Goal: Transaction & Acquisition: Book appointment/travel/reservation

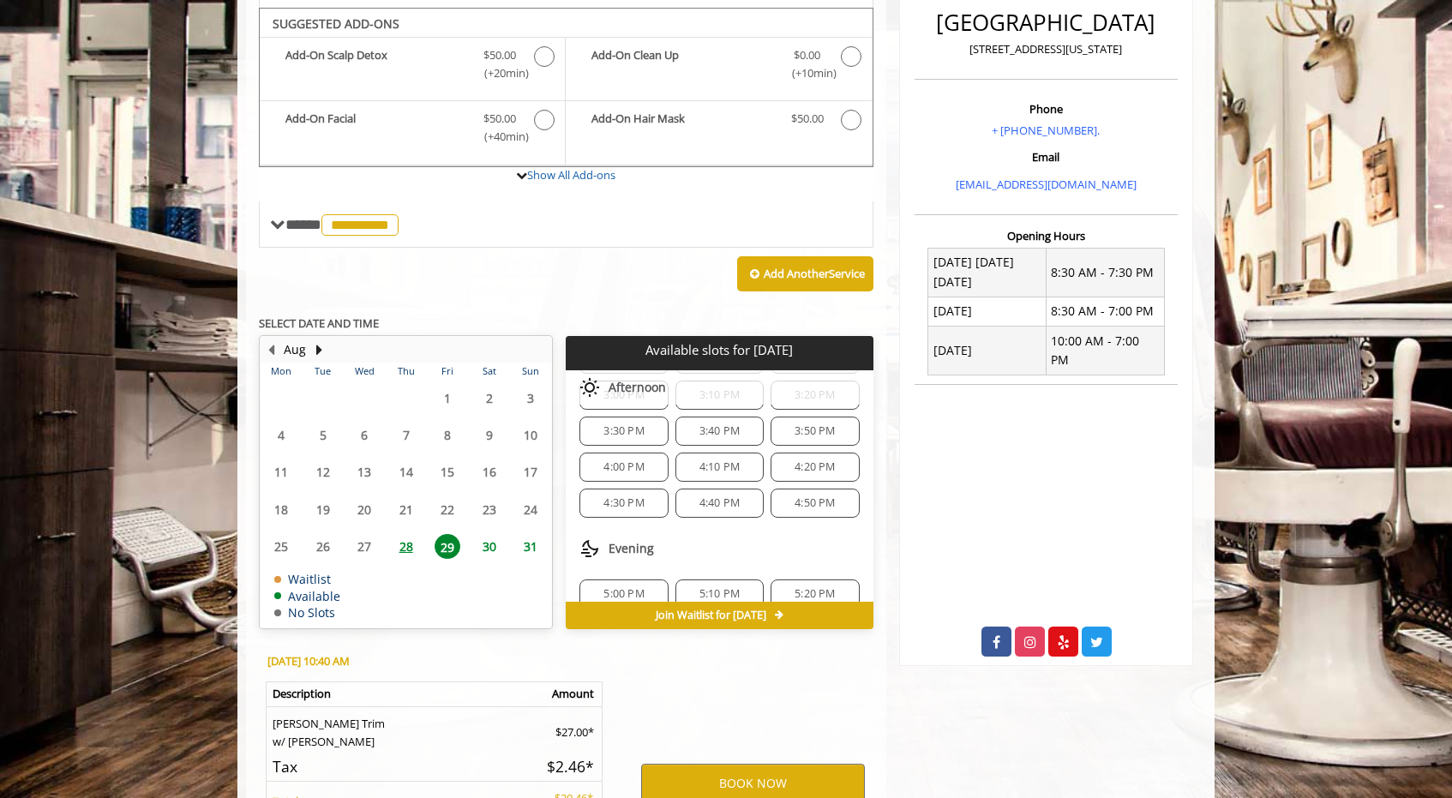
scroll to position [725, 0]
click at [406, 534] on span "28" at bounding box center [406, 546] width 26 height 25
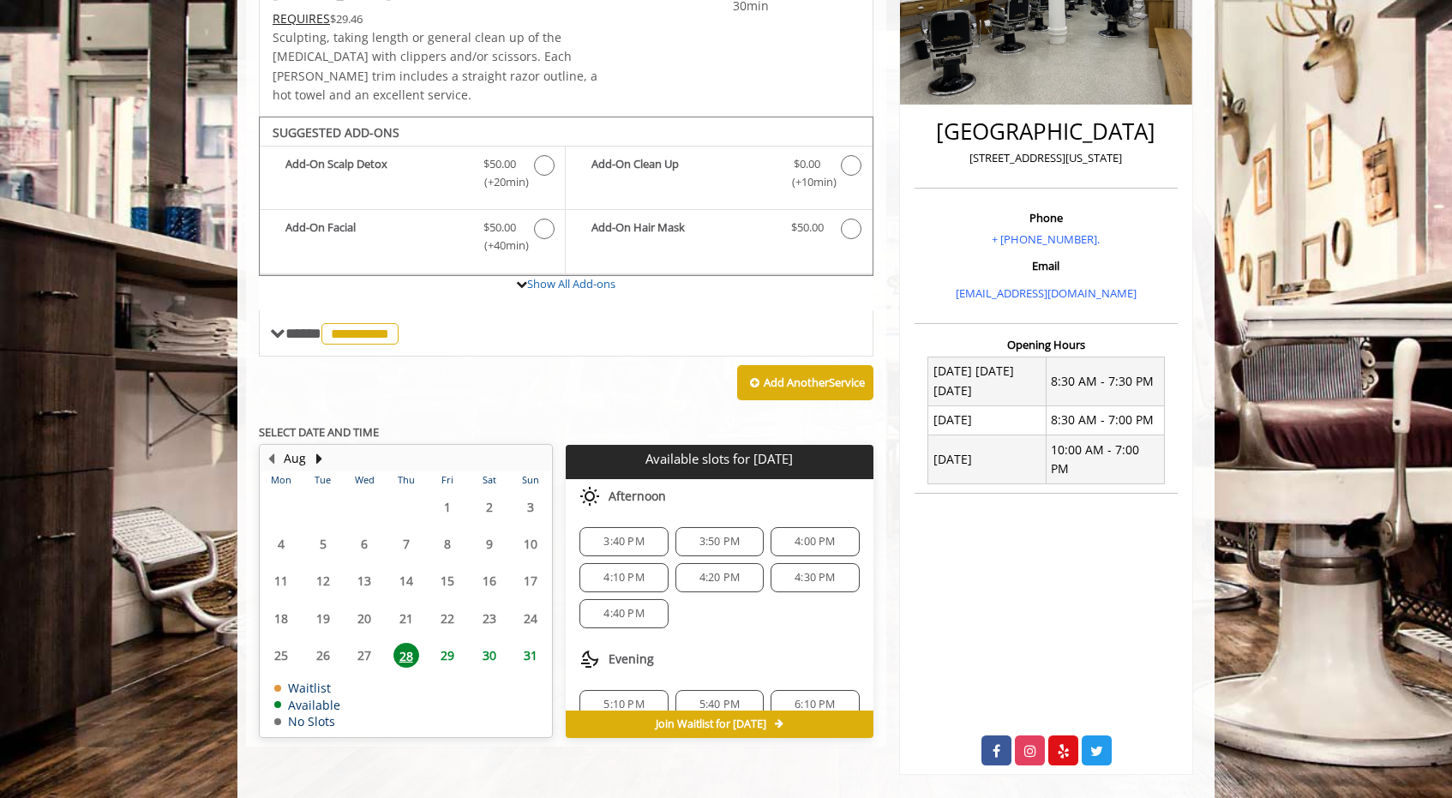
scroll to position [58, 0]
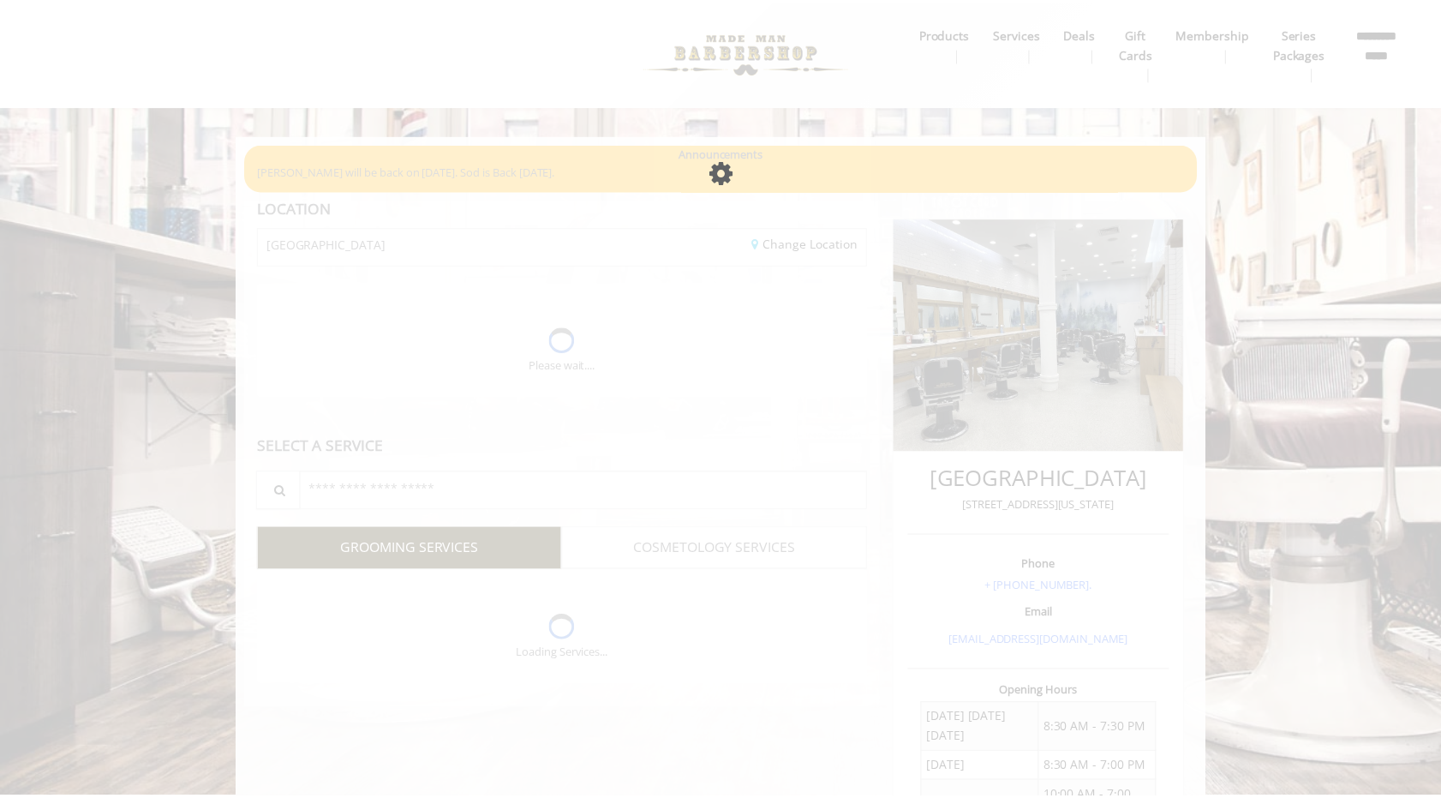
scroll to position [347, 0]
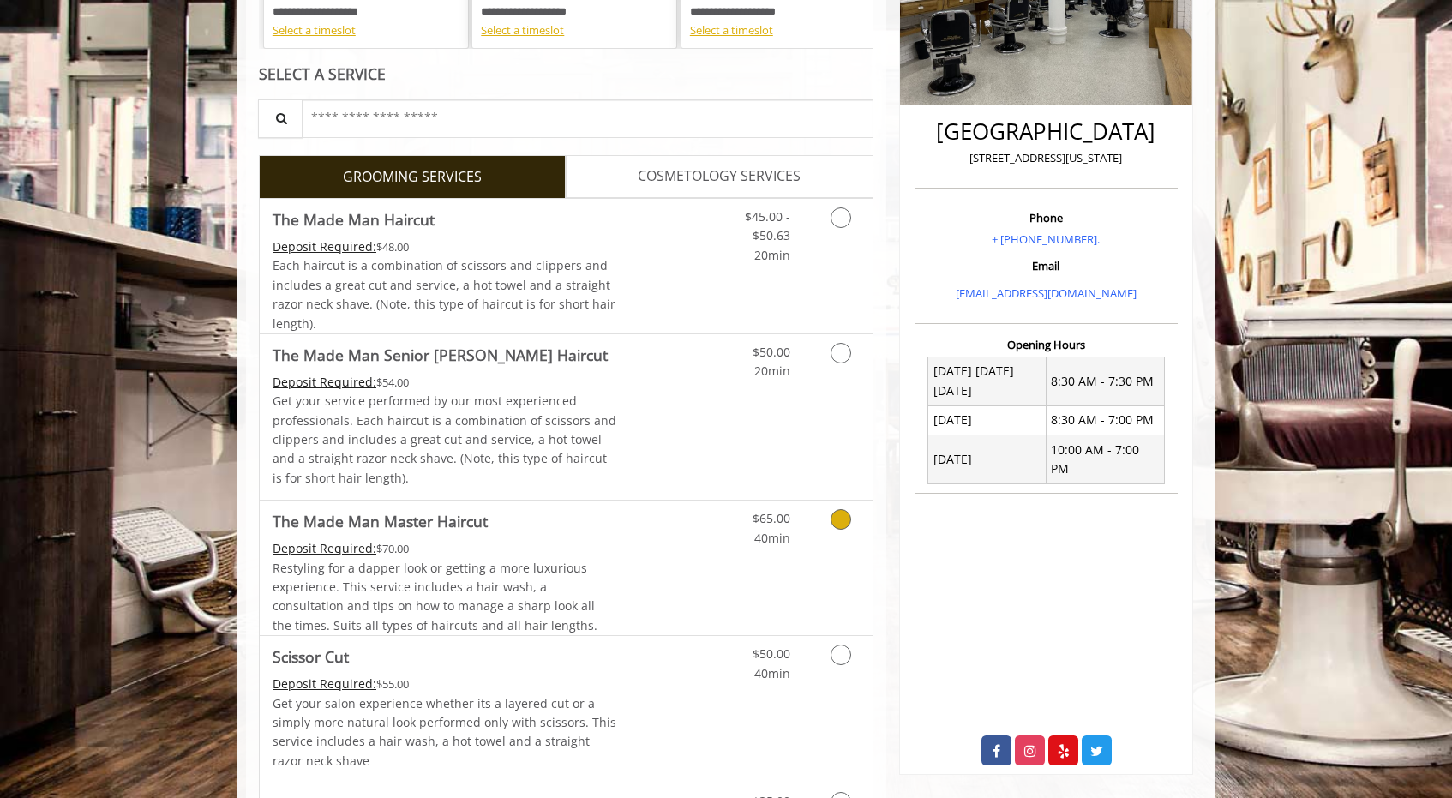
click at [833, 540] on link "Grooming services" at bounding box center [838, 523] width 44 height 47
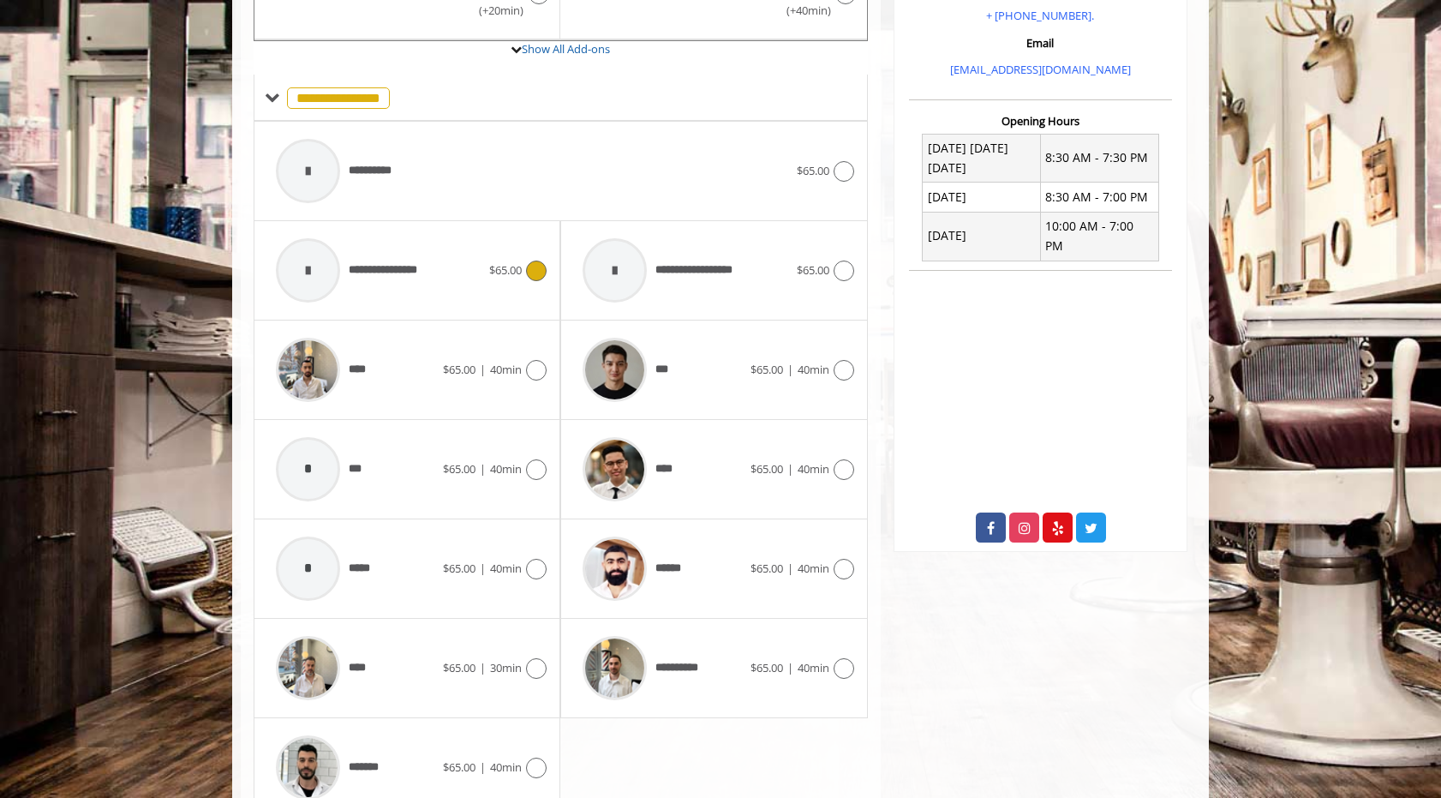
scroll to position [650, 0]
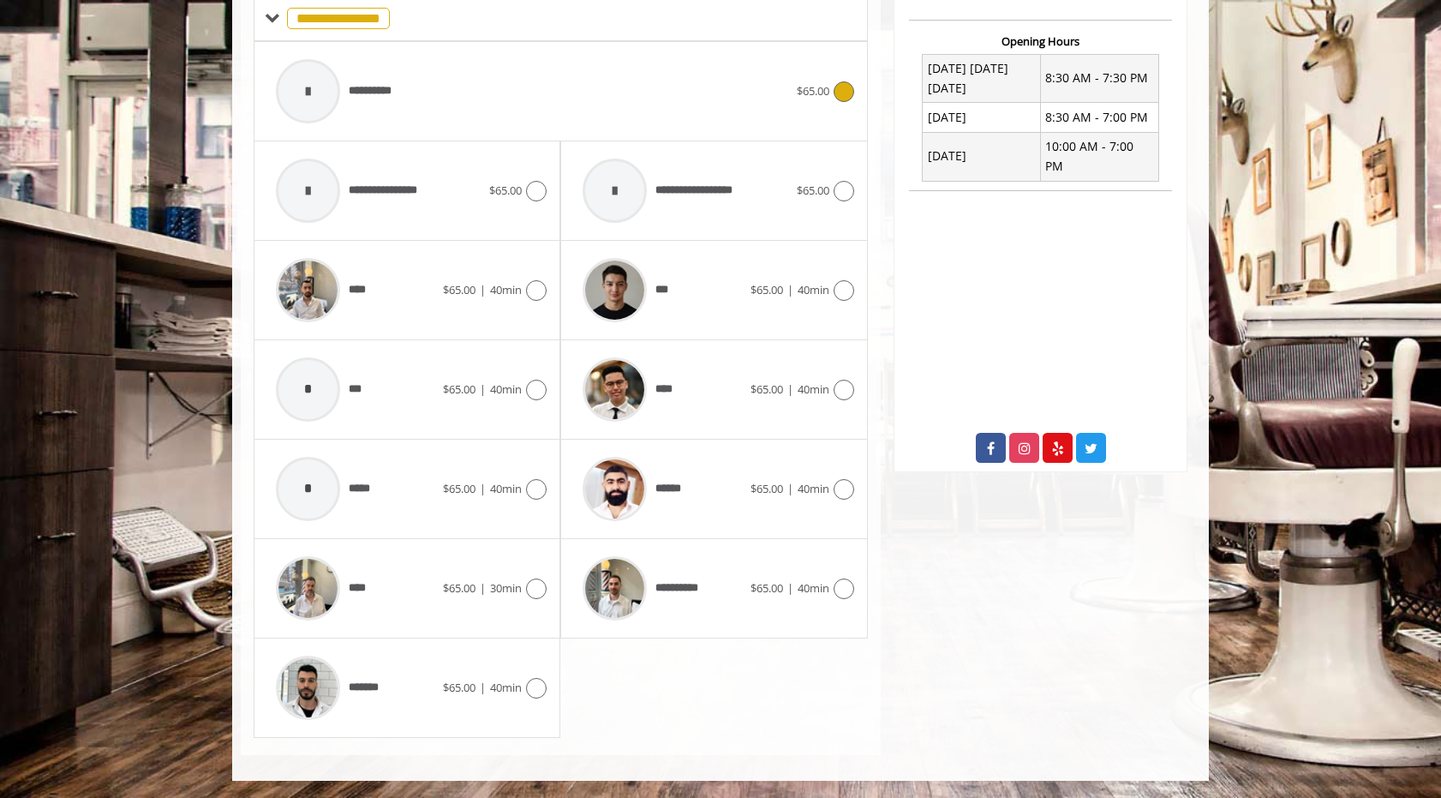
click at [542, 121] on div "**********" at bounding box center [532, 91] width 530 height 81
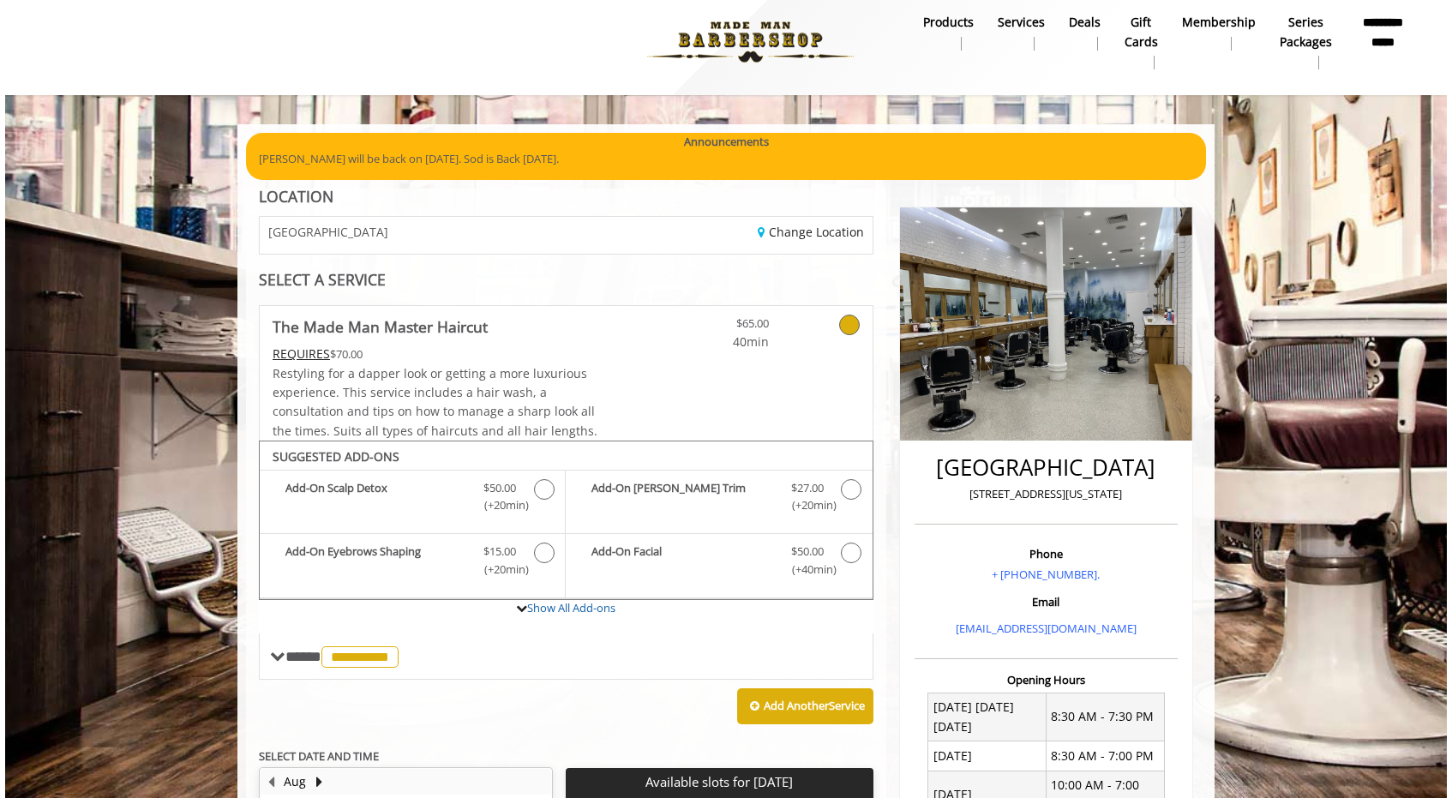
scroll to position [0, 0]
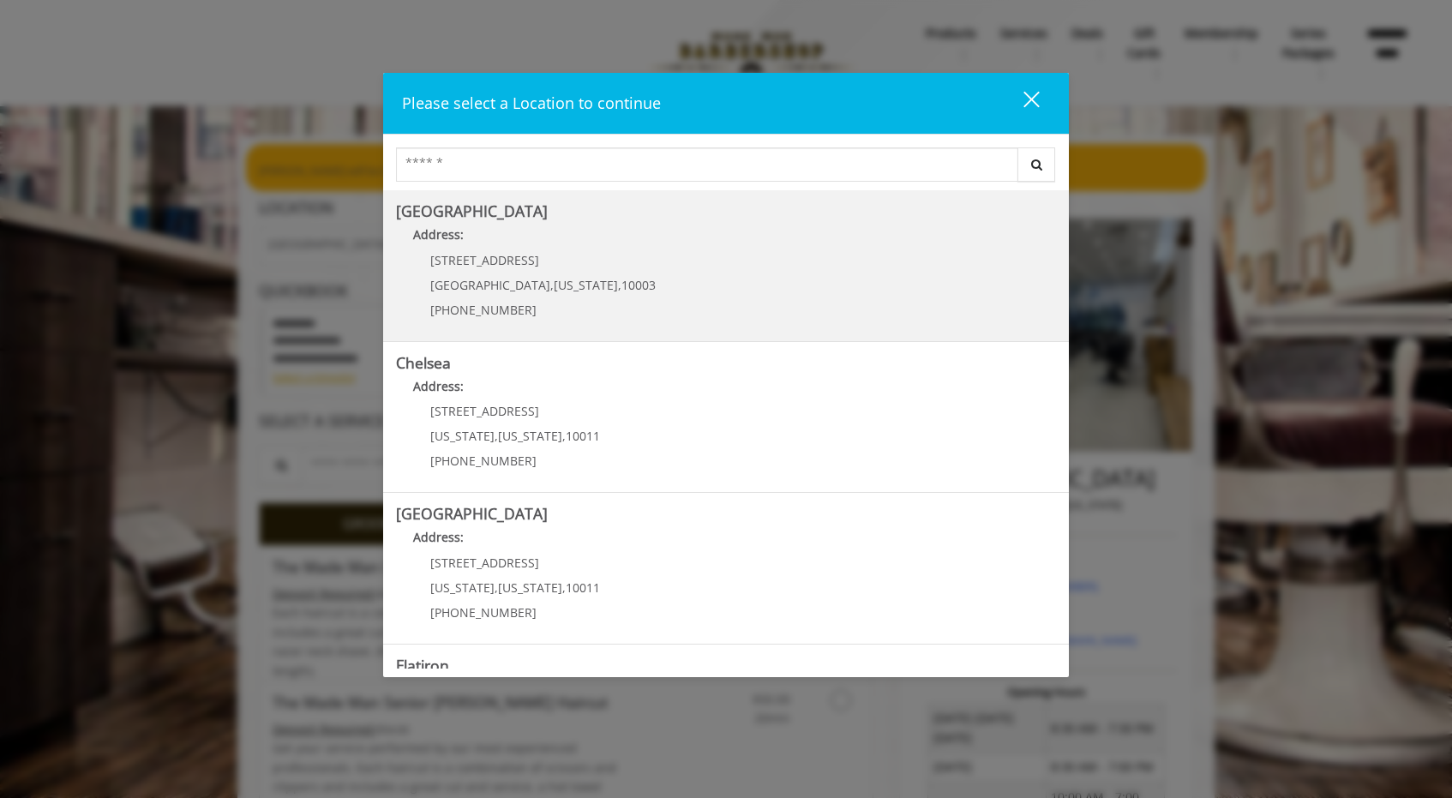
click at [524, 248] on Village "Address:" at bounding box center [726, 238] width 660 height 27
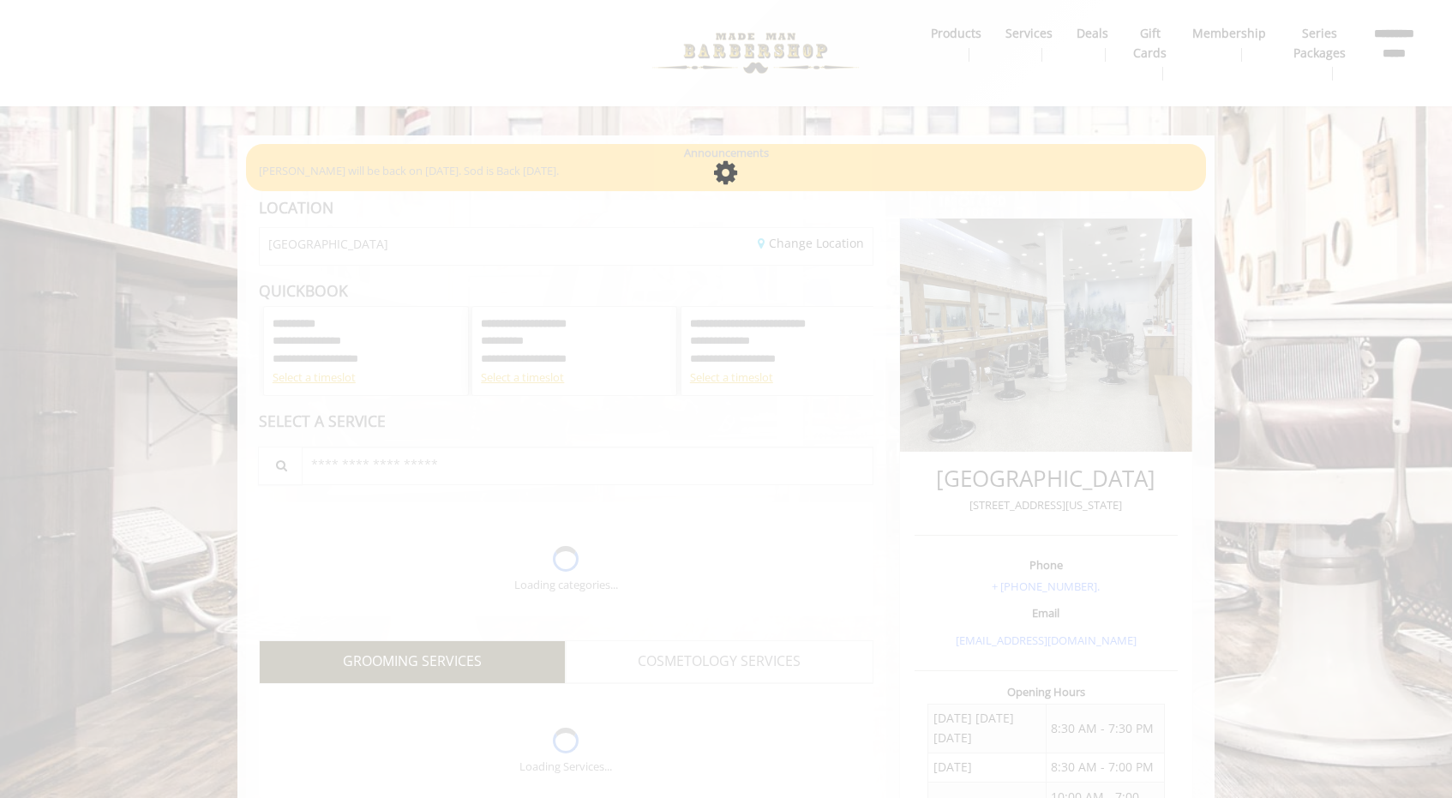
scroll to position [238, 0]
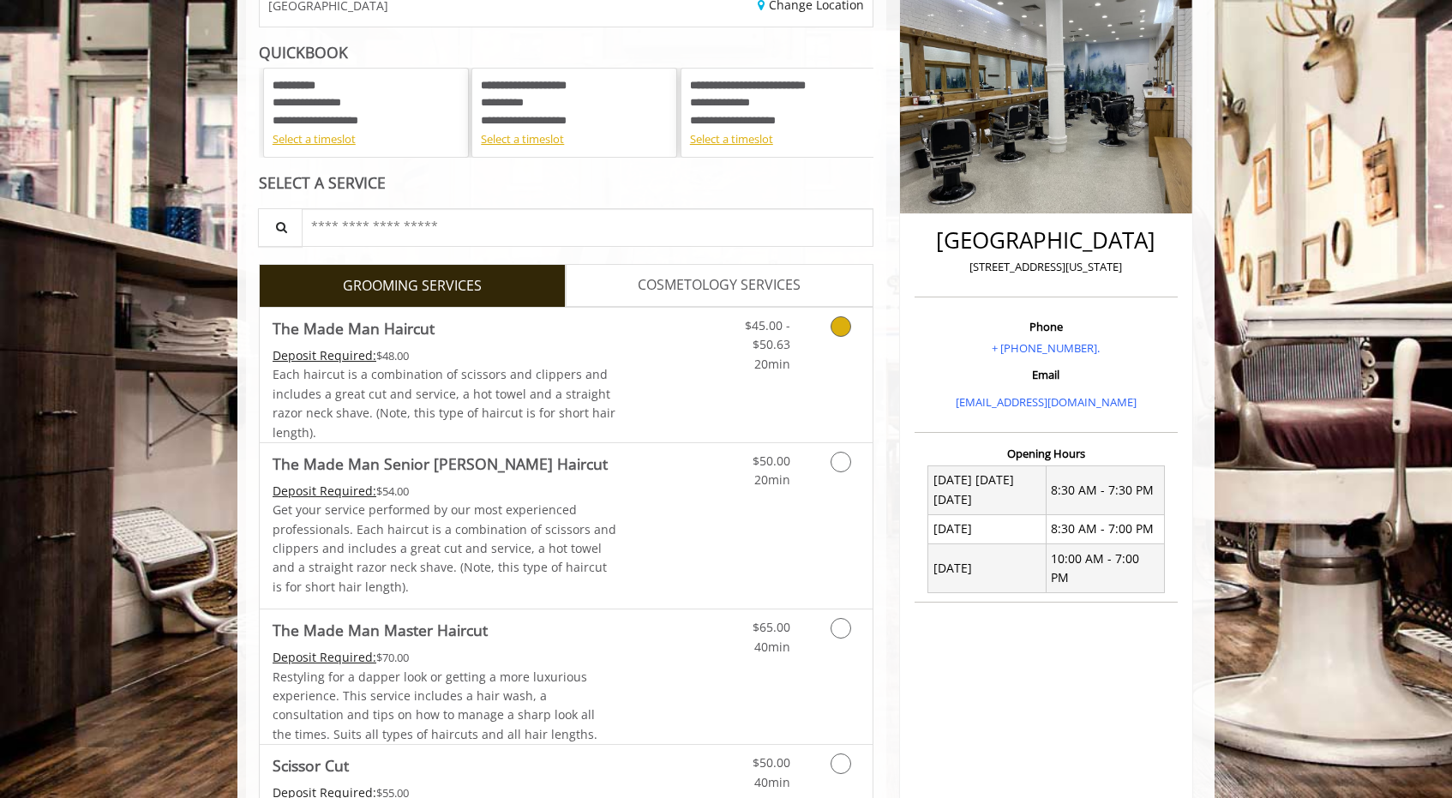
click at [669, 410] on link "Discounted Price" at bounding box center [668, 375] width 102 height 135
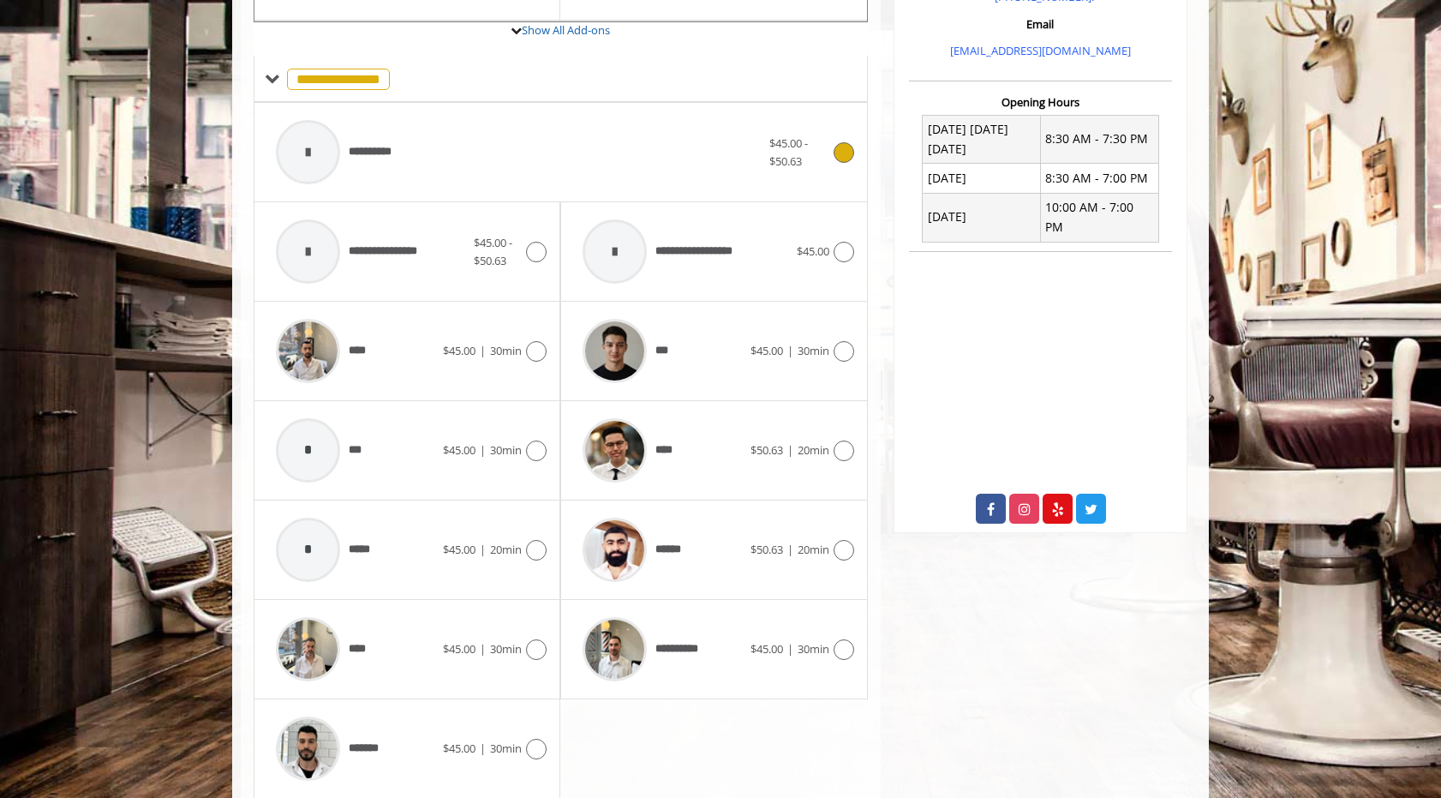
click at [652, 190] on div "**********" at bounding box center [518, 151] width 502 height 81
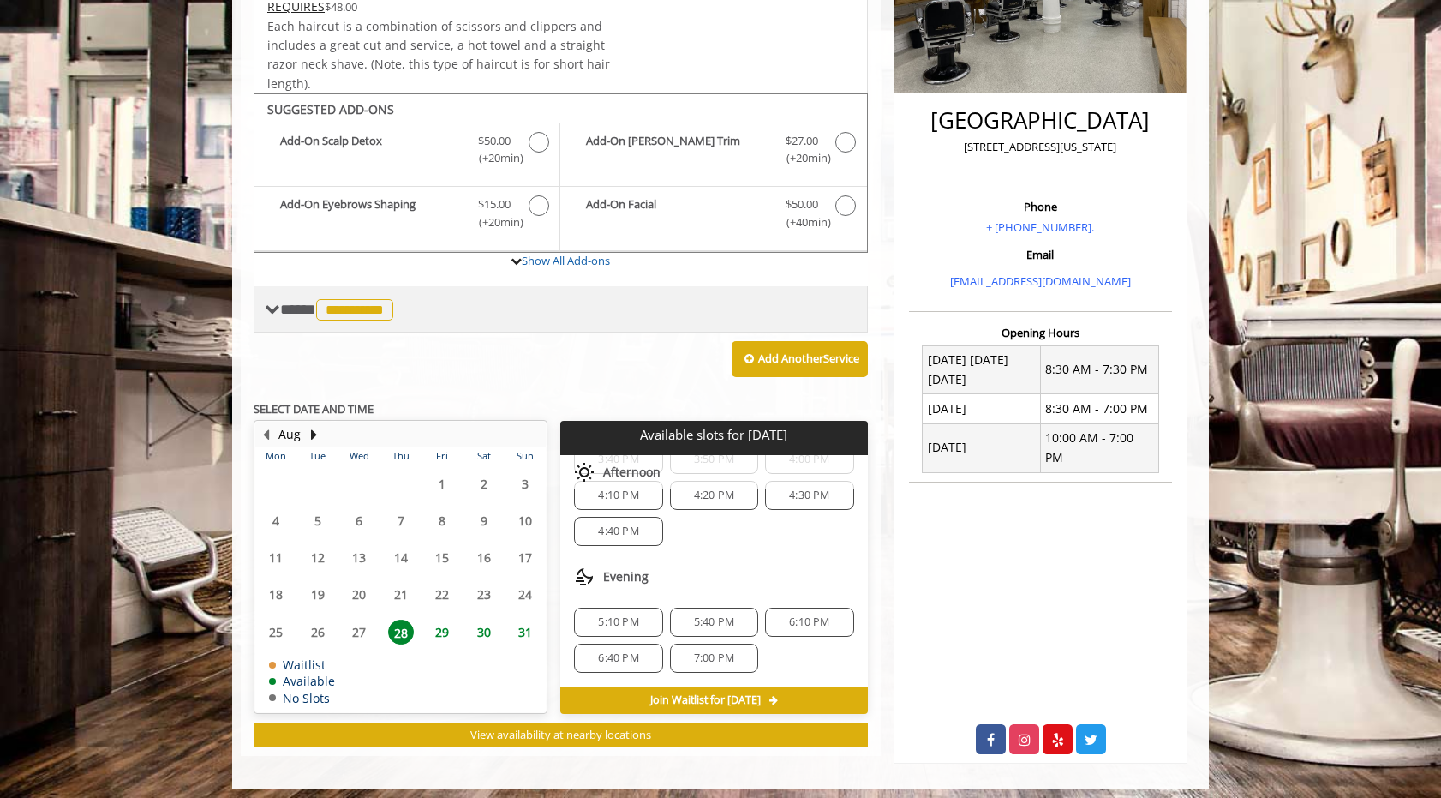
scroll to position [0, 0]
